Goal: Task Accomplishment & Management: Use online tool/utility

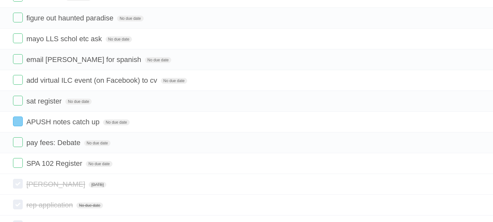
scroll to position [129, 0]
click at [470, 190] on icon at bounding box center [474, 185] width 9 height 11
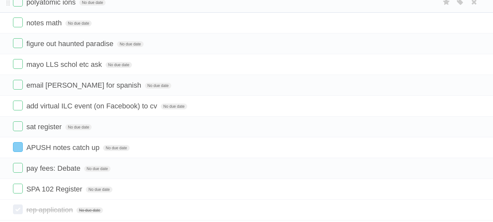
scroll to position [168, 0]
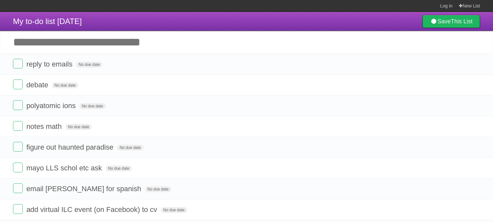
scroll to position [193, 0]
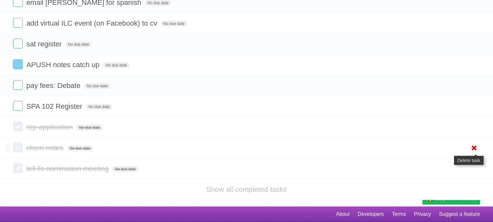
click at [472, 148] on icon at bounding box center [474, 148] width 9 height 11
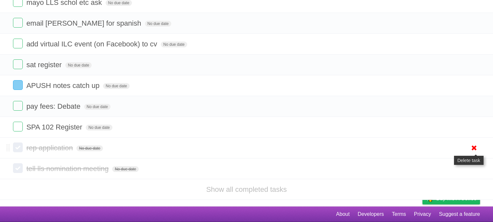
click at [473, 146] on icon at bounding box center [474, 148] width 9 height 11
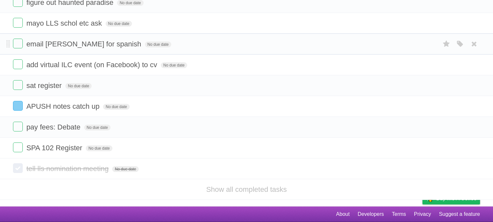
scroll to position [151, 0]
click at [473, 169] on icon at bounding box center [474, 168] width 9 height 11
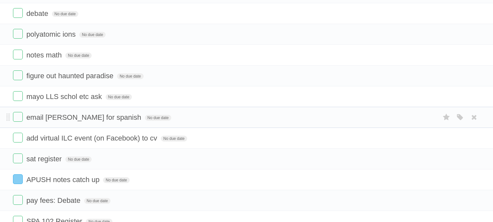
scroll to position [73, 0]
